Goal: Information Seeking & Learning: Stay updated

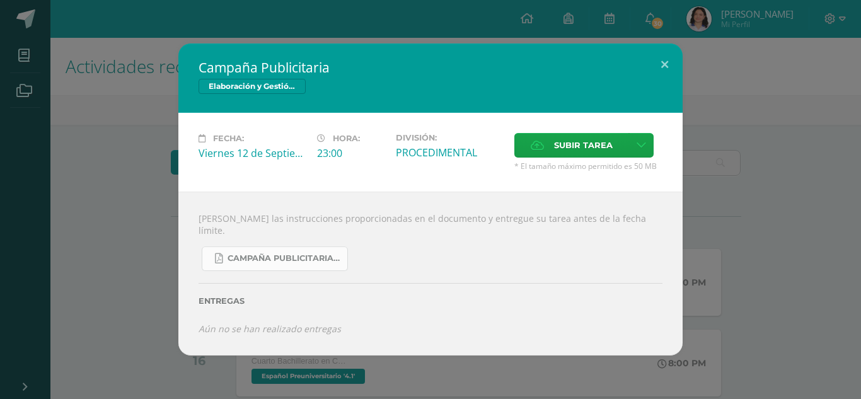
click at [319, 253] on span "Campaña Publicitaria.pdf" at bounding box center [284, 258] width 113 height 10
click at [666, 71] on button at bounding box center [665, 64] width 36 height 43
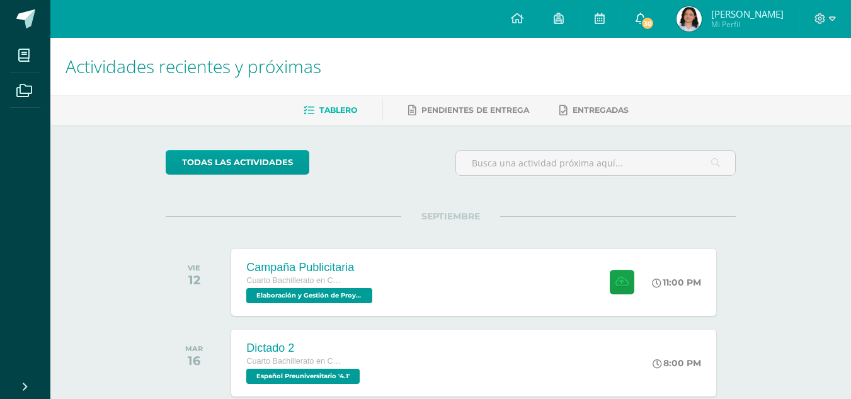
click at [648, 21] on span "30" at bounding box center [648, 23] width 14 height 14
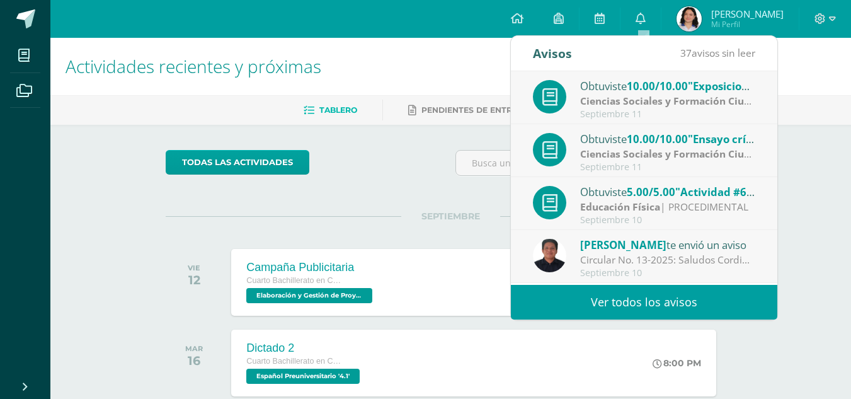
click at [643, 93] on span "10.00/10.00" at bounding box center [657, 86] width 61 height 14
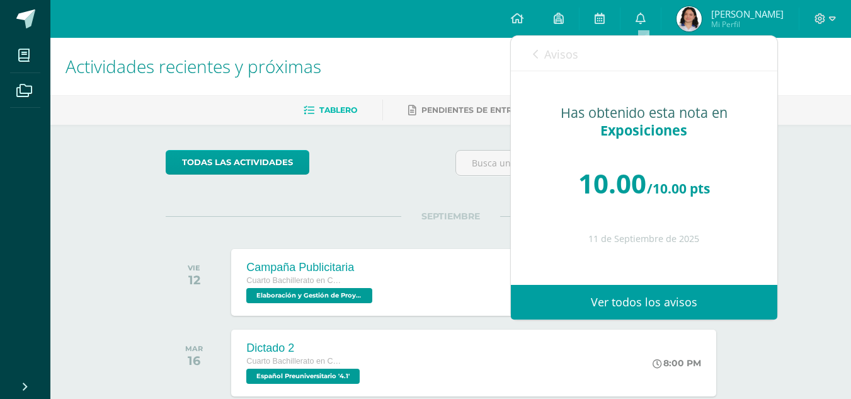
click at [540, 58] on link "Avisos" at bounding box center [555, 54] width 45 height 36
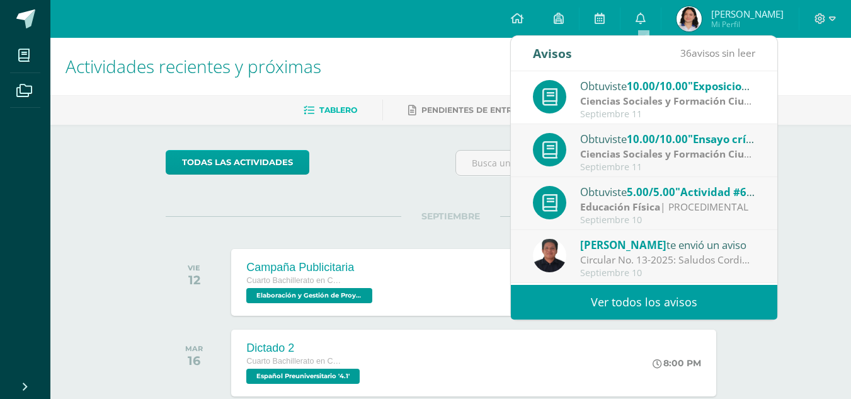
click at [599, 146] on div "Obtuviste 10.00/10.00 "Ensayo crítico: “¿Qué le falta a nuestra democracia?”" e…" at bounding box center [667, 138] width 175 height 16
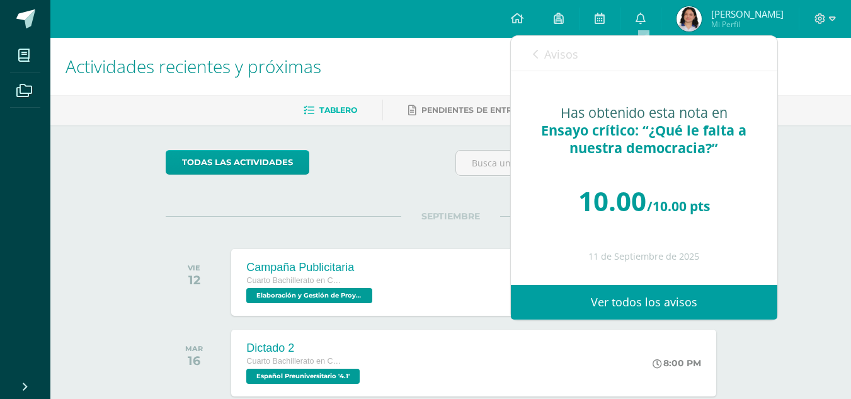
click at [533, 59] on icon at bounding box center [535, 54] width 5 height 10
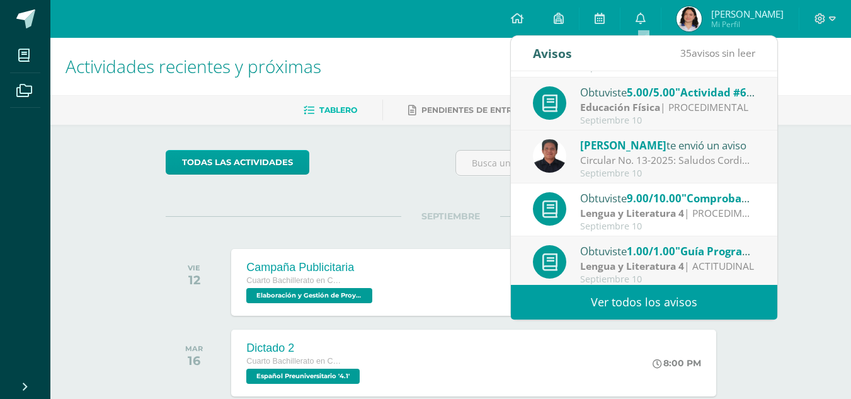
scroll to position [100, 0]
click at [599, 103] on strong "Educación Física" at bounding box center [620, 107] width 80 height 14
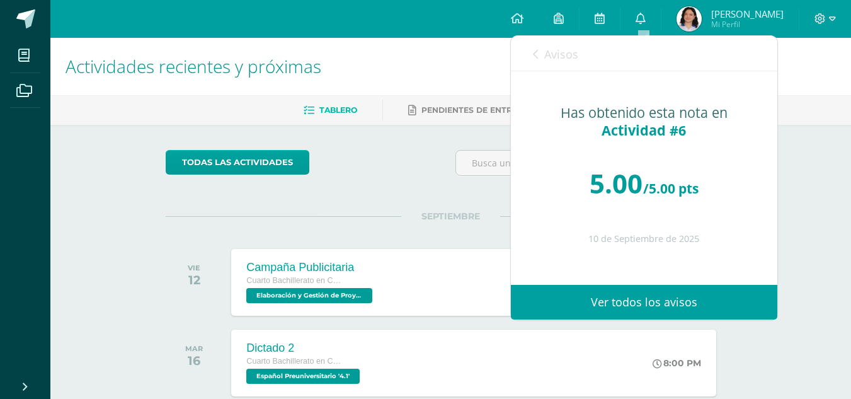
click at [532, 52] on div "Avisos 34 avisos sin leer Avisos" at bounding box center [644, 53] width 267 height 35
click at [530, 46] on div "Avisos 34 avisos sin leer Avisos" at bounding box center [644, 53] width 267 height 35
click at [536, 52] on icon at bounding box center [535, 54] width 5 height 10
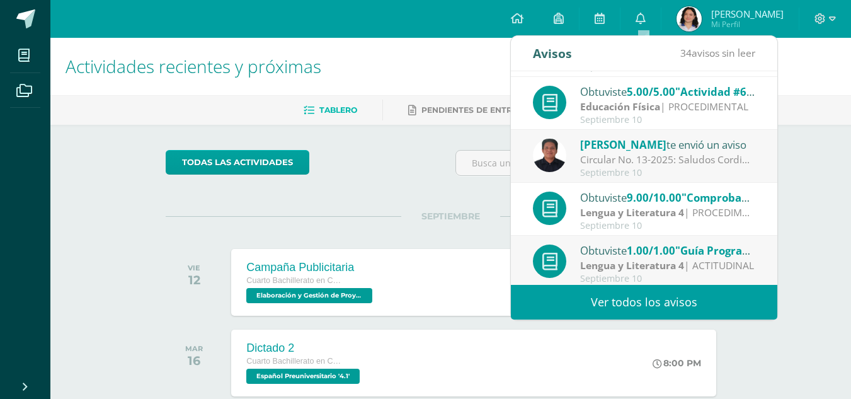
click at [588, 160] on div "Circular No. 13-2025: Saludos Cordiales, por este medio se hace notificación el…" at bounding box center [667, 160] width 175 height 14
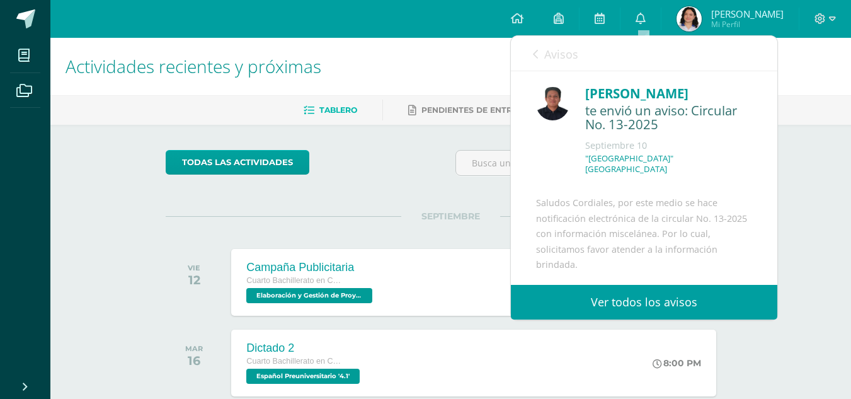
click at [537, 55] on icon at bounding box center [535, 54] width 5 height 10
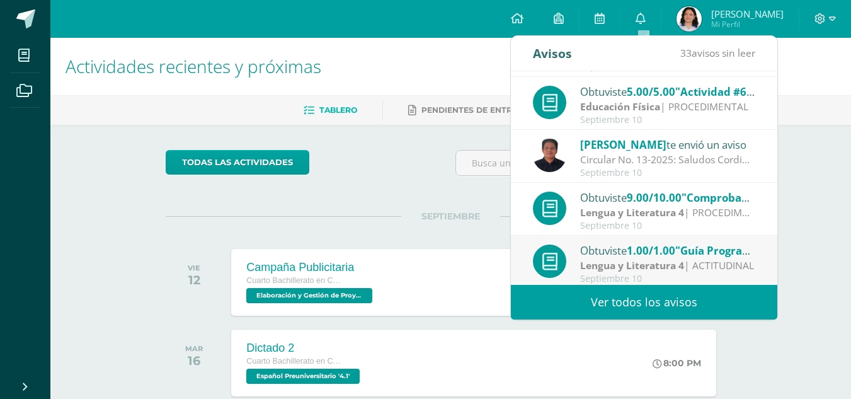
scroll to position [210, 0]
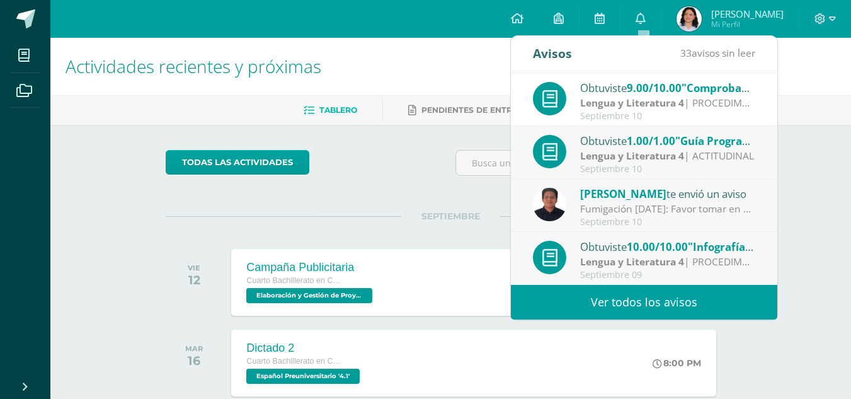
click at [671, 167] on div "Septiembre 10" at bounding box center [667, 169] width 175 height 11
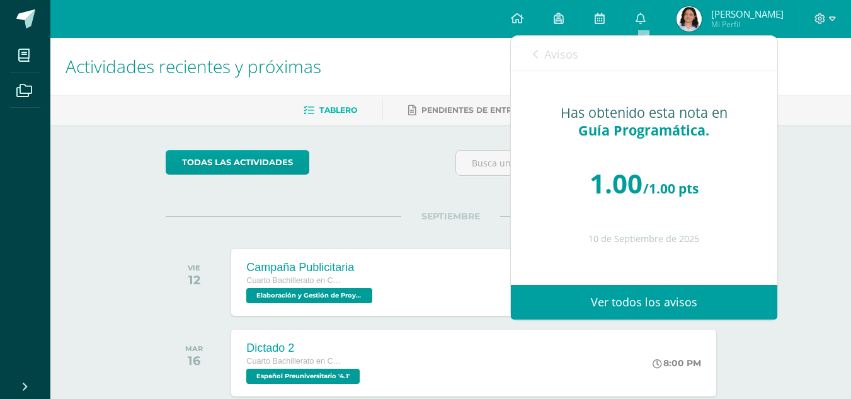
click at [531, 57] on div "Avisos 32 avisos sin leer Avisos" at bounding box center [644, 53] width 267 height 35
click at [536, 55] on icon at bounding box center [535, 54] width 5 height 10
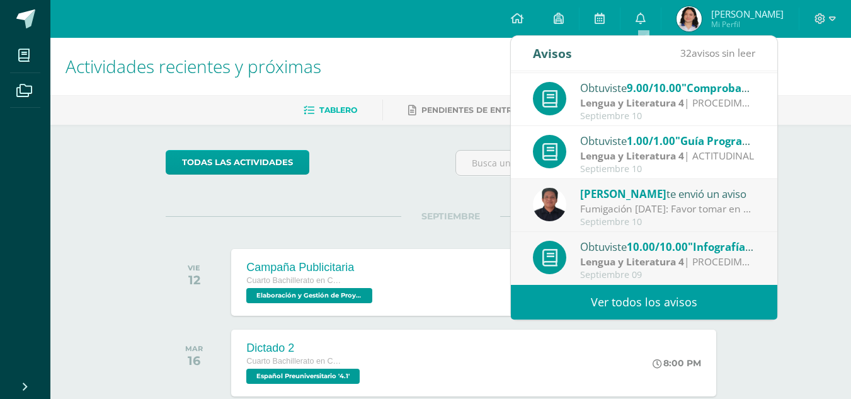
click at [595, 205] on div "Fumigación [DATE]: Favor tomar en consideración la información referida." at bounding box center [667, 209] width 175 height 14
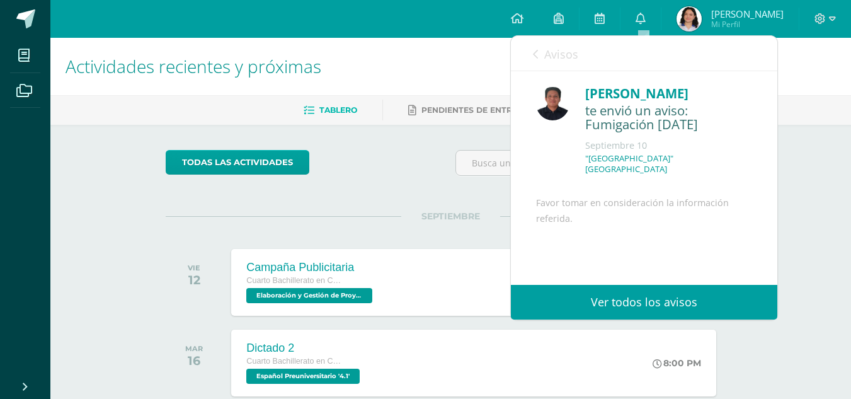
click at [534, 51] on icon at bounding box center [535, 54] width 5 height 10
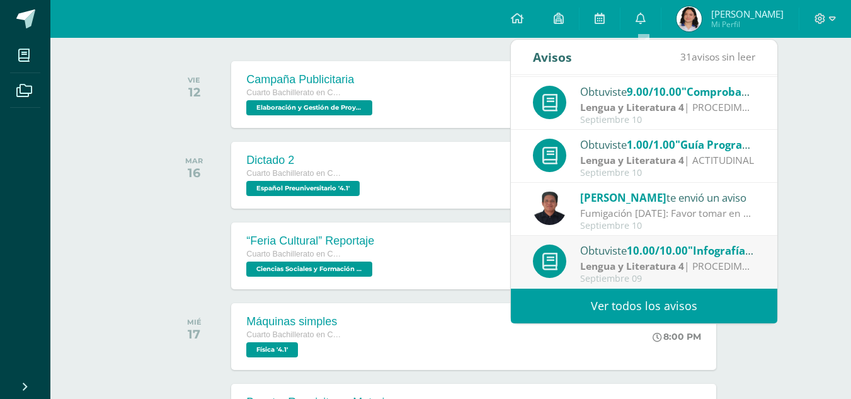
scroll to position [183, 0]
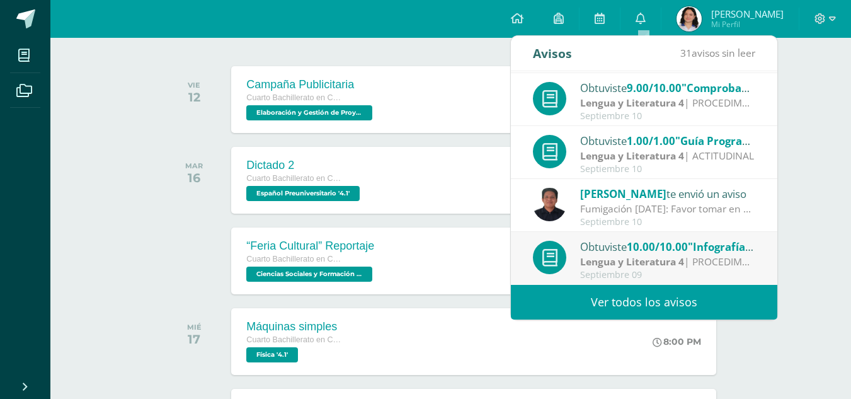
click at [646, 255] on strong "Lengua y Literatura 4" at bounding box center [632, 262] width 104 height 14
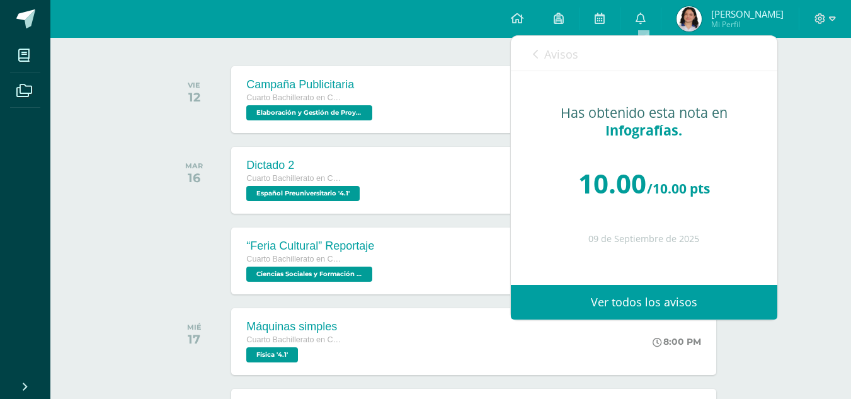
click at [534, 57] on icon at bounding box center [535, 54] width 5 height 10
